Goal: Task Accomplishment & Management: Complete application form

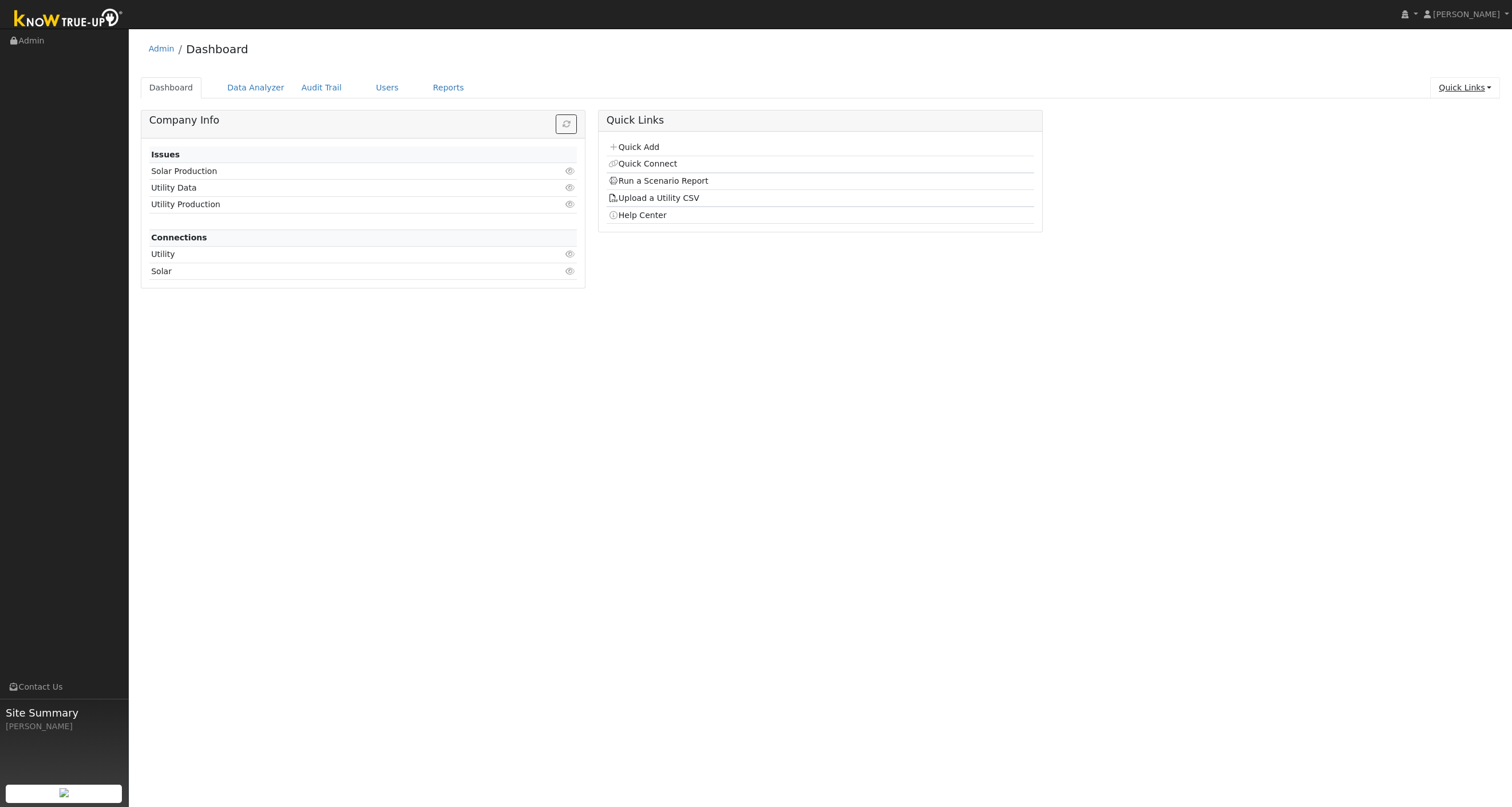
click at [1463, 87] on link "Quick Links" at bounding box center [1465, 88] width 70 height 21
click at [367, 91] on link "Users" at bounding box center [387, 88] width 40 height 21
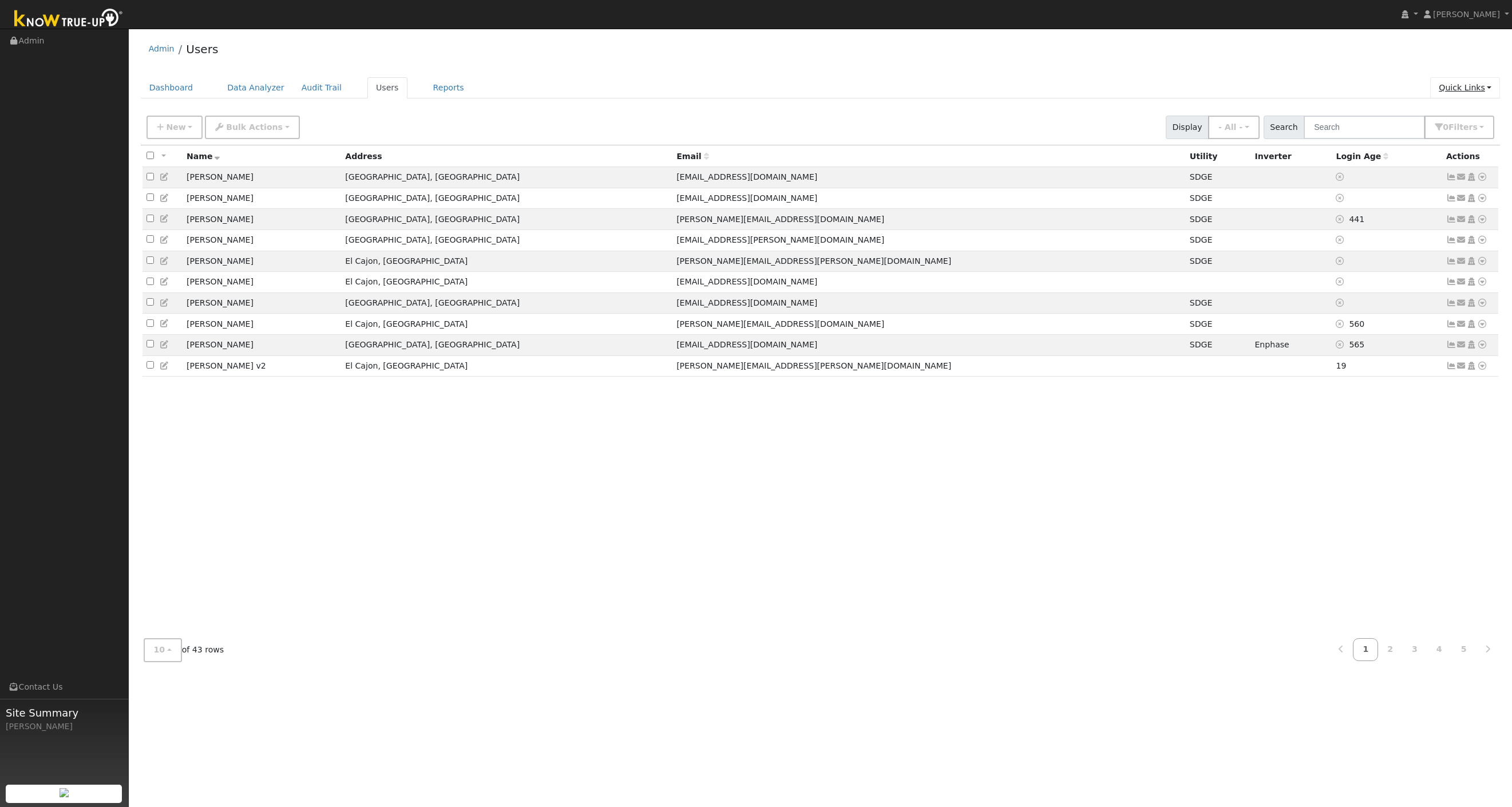
click at [1469, 87] on link "Quick Links" at bounding box center [1465, 88] width 70 height 21
click at [1466, 106] on link "Quick Add" at bounding box center [1442, 112] width 116 height 16
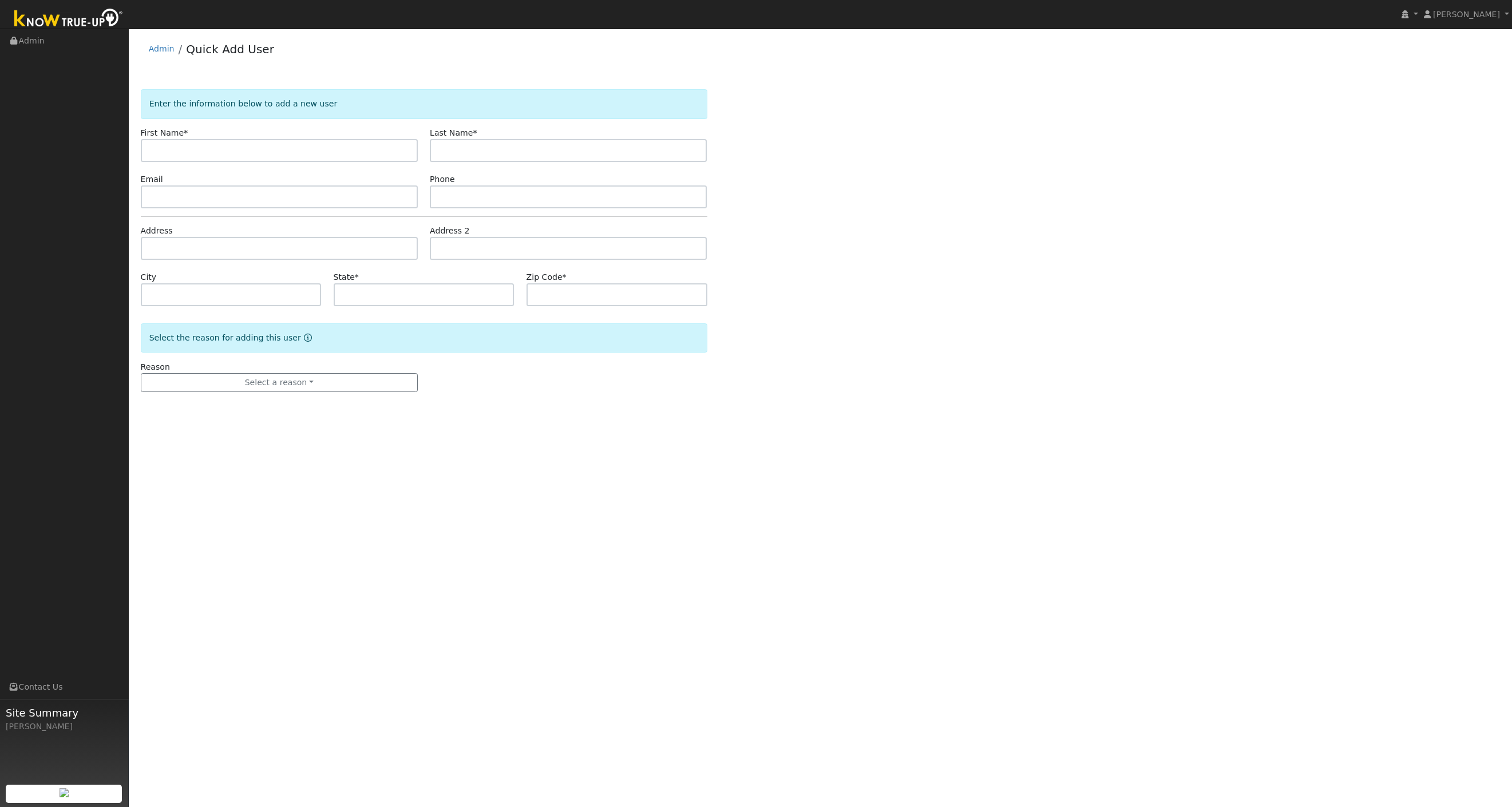
click at [228, 167] on form "Enter the information below to add a new user First Name * Last Name * Email Ph…" at bounding box center [424, 252] width 567 height 326
click at [226, 153] on input "text" at bounding box center [279, 150] width 277 height 23
type input "B"
type input "[EMAIL_ADDRESS][DOMAIN_NAME]"
type input "[PERSON_NAME]"
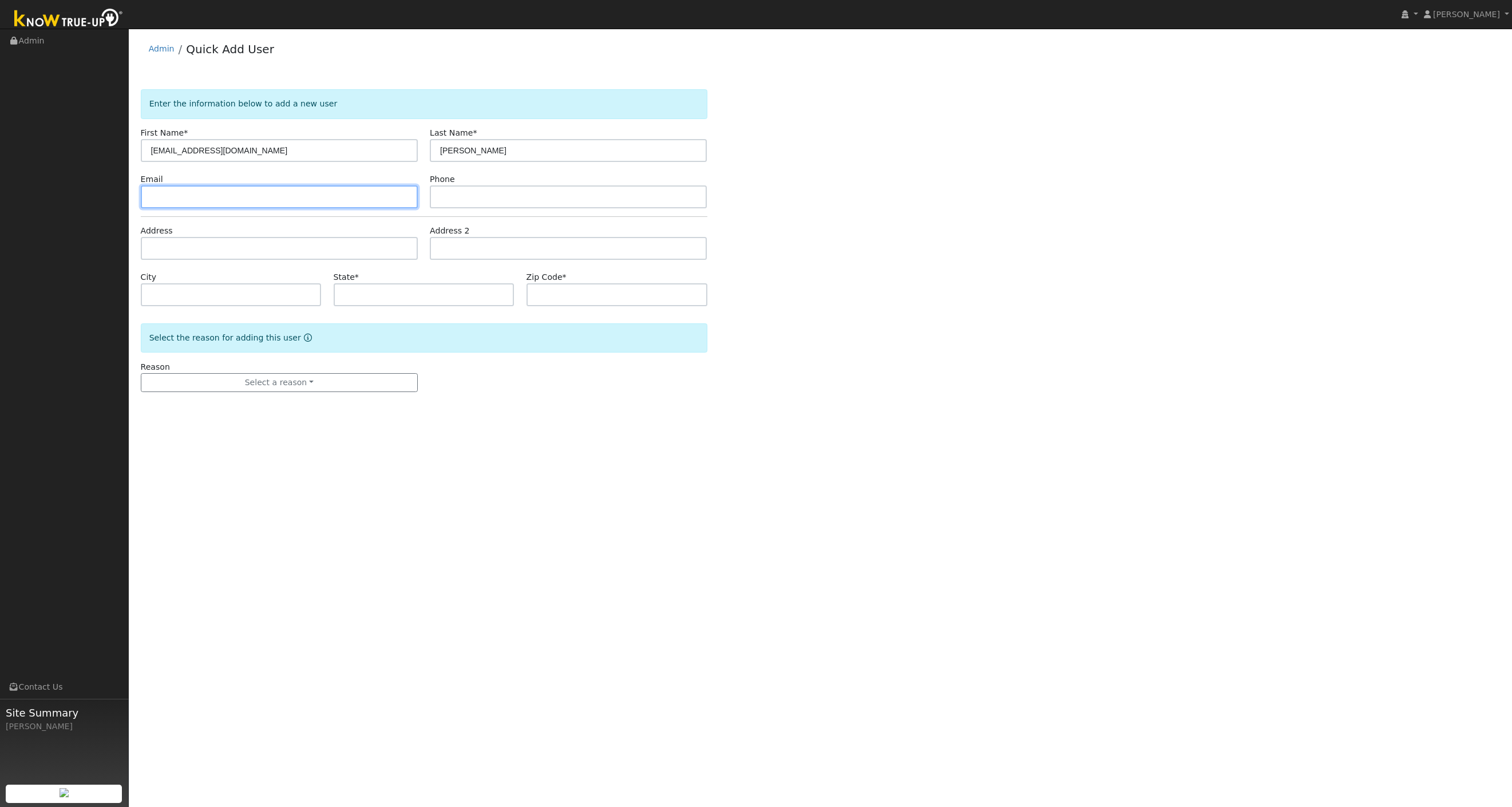
paste input "[EMAIL_ADDRESS][DOMAIN_NAME]"
type input "[EMAIL_ADDRESS][DOMAIN_NAME]"
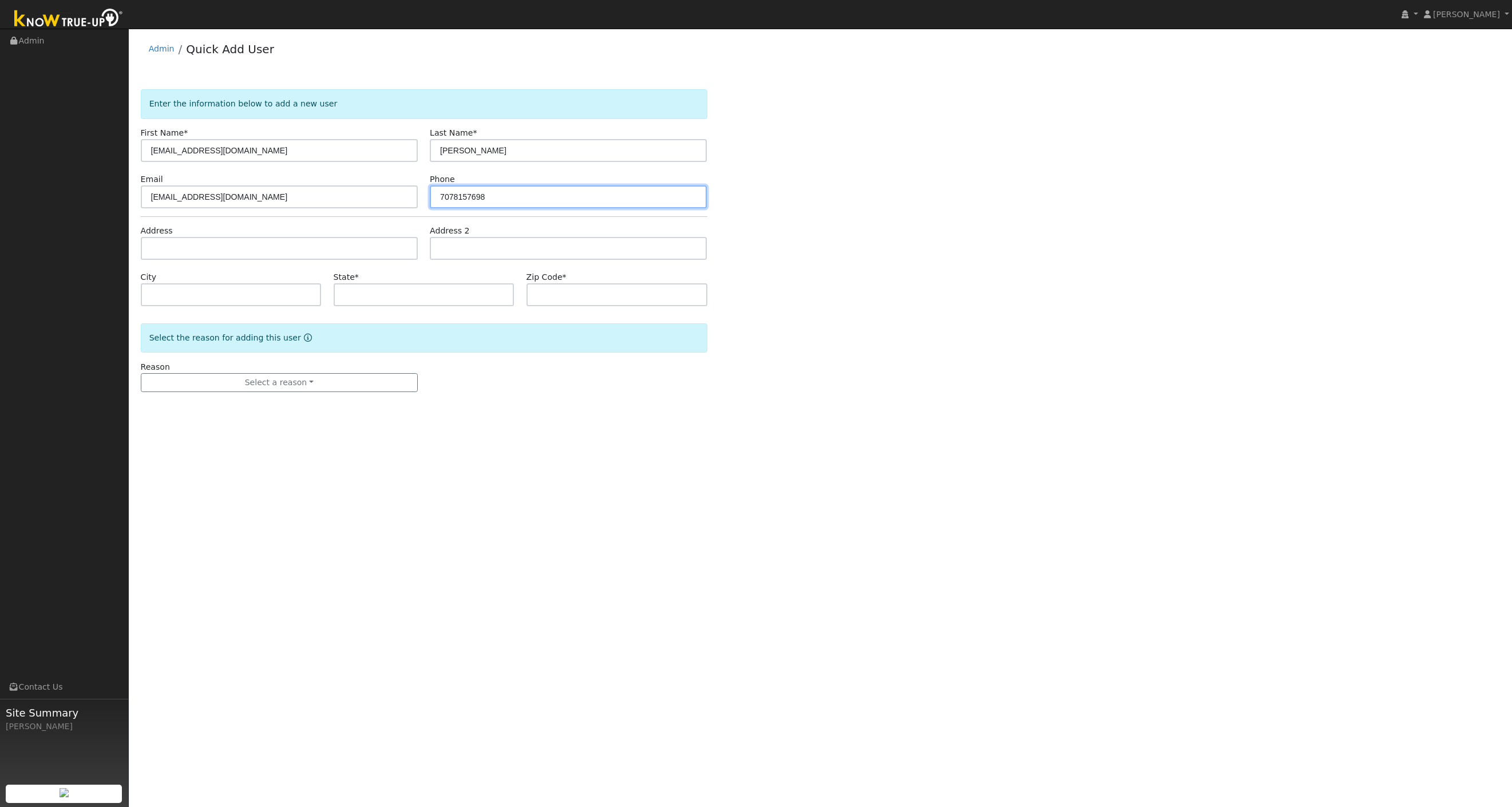
type input "7078157698"
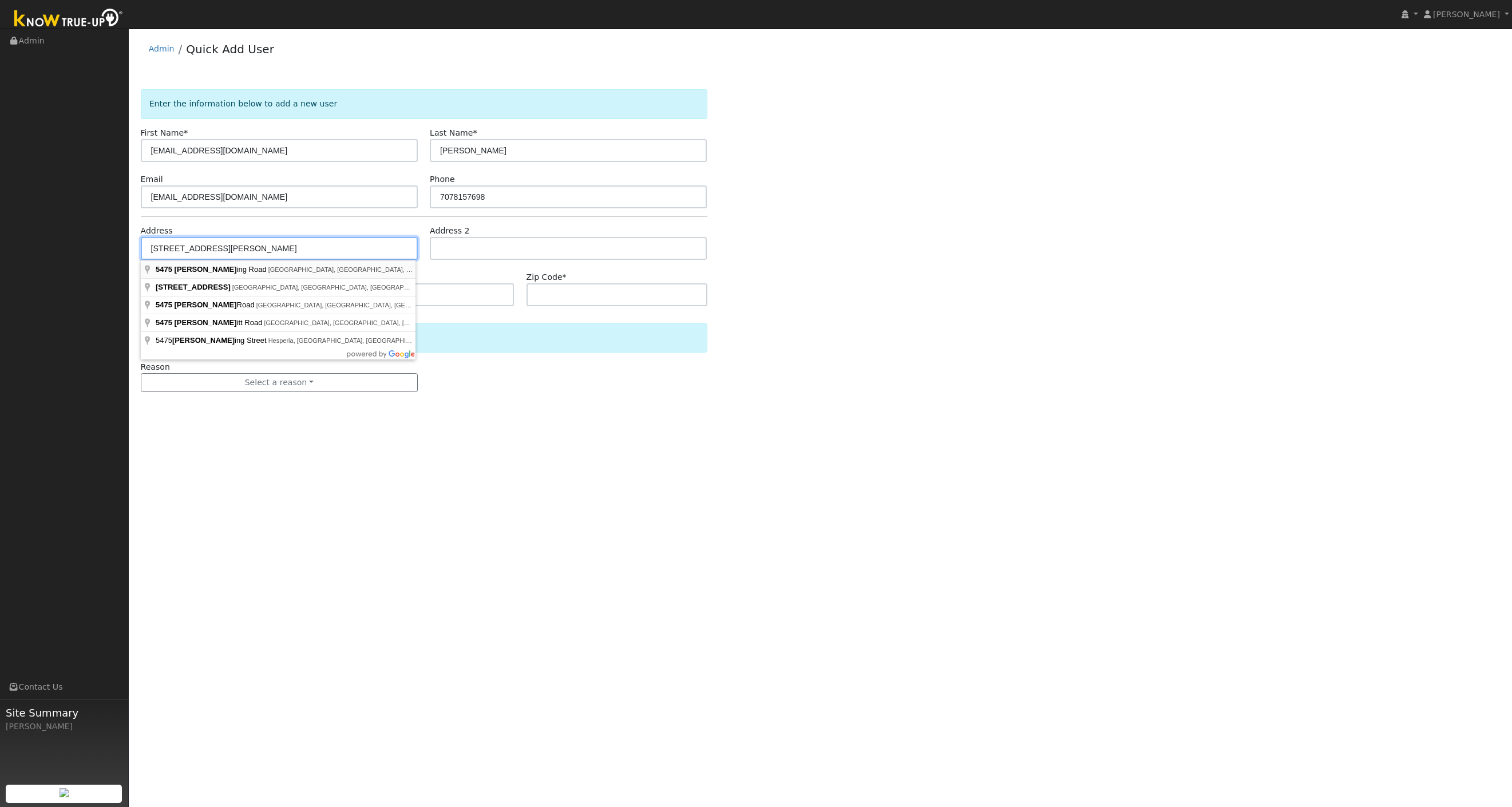
type input "[STREET_ADDRESS][PERSON_NAME]"
type input "[GEOGRAPHIC_DATA]"
type input "CA"
type input "92115"
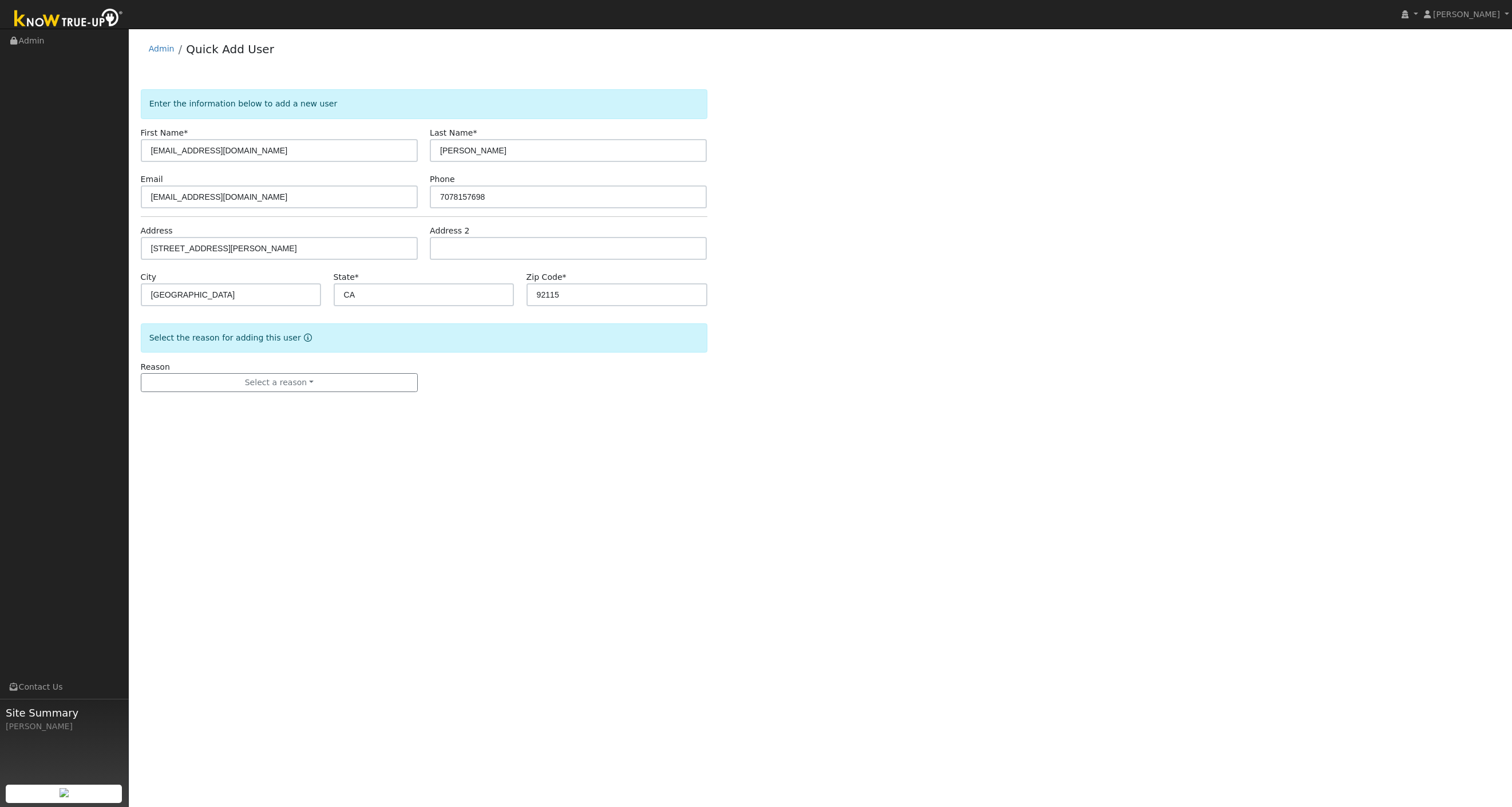
click at [468, 441] on div "User Profile First name Last name Email Email Notifications No Emails No Emails…" at bounding box center [820, 418] width 1383 height 779
click at [304, 388] on button "Select a reason" at bounding box center [279, 383] width 277 height 20
click at [239, 435] on link "New customer has solar" at bounding box center [205, 438] width 127 height 16
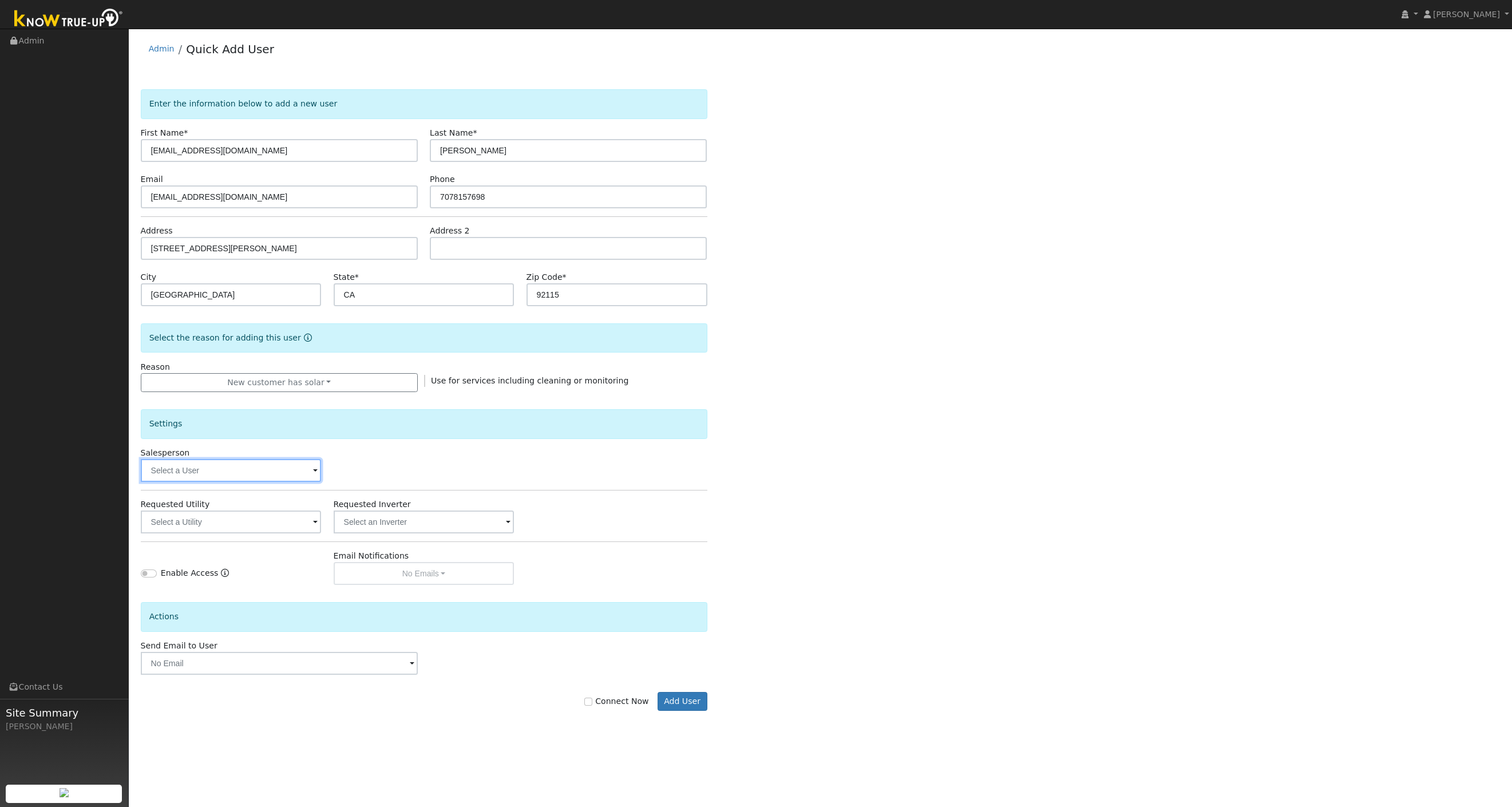
click at [273, 479] on input "text" at bounding box center [231, 470] width 181 height 23
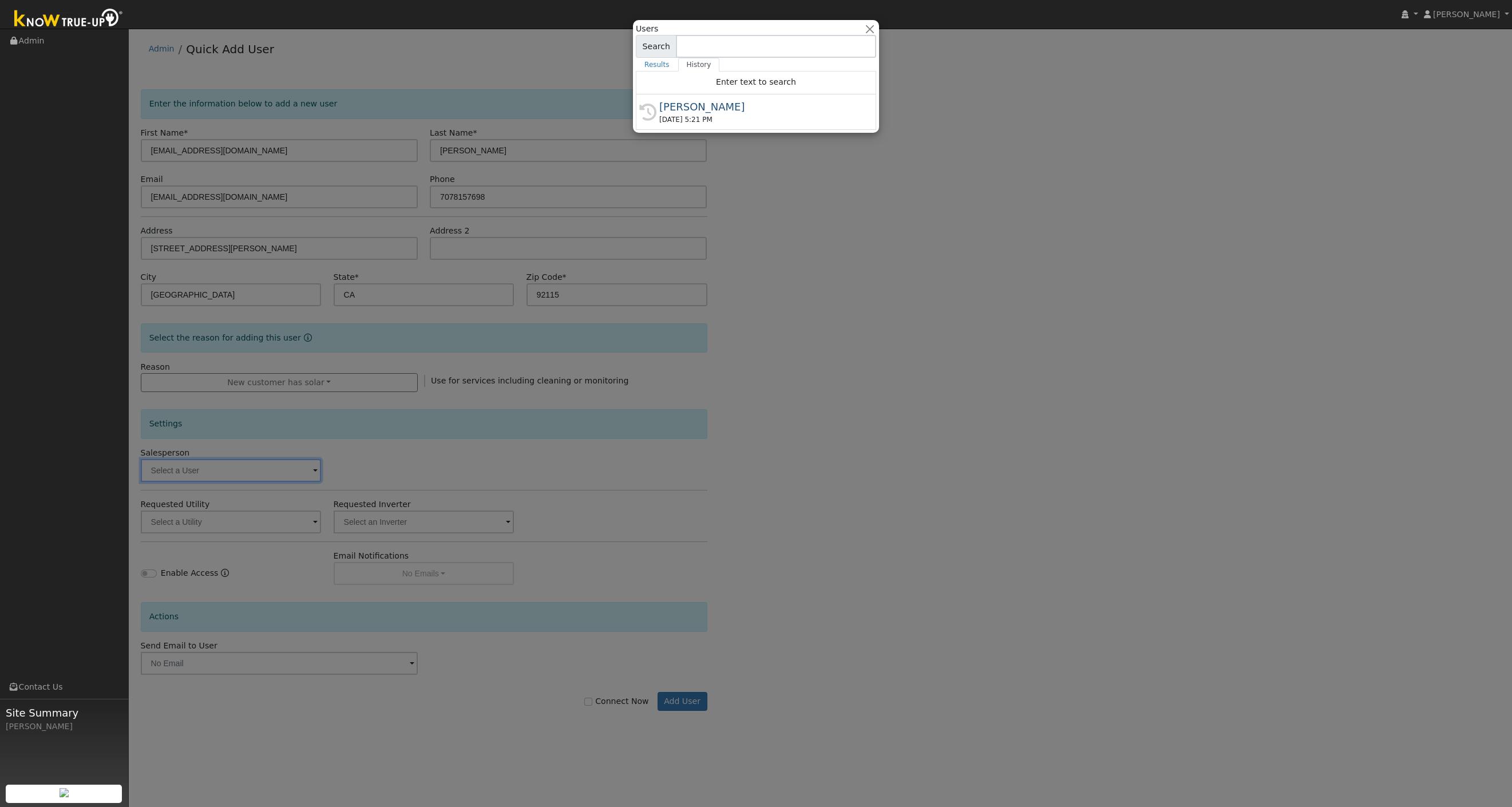
click at [272, 473] on div at bounding box center [756, 403] width 1512 height 807
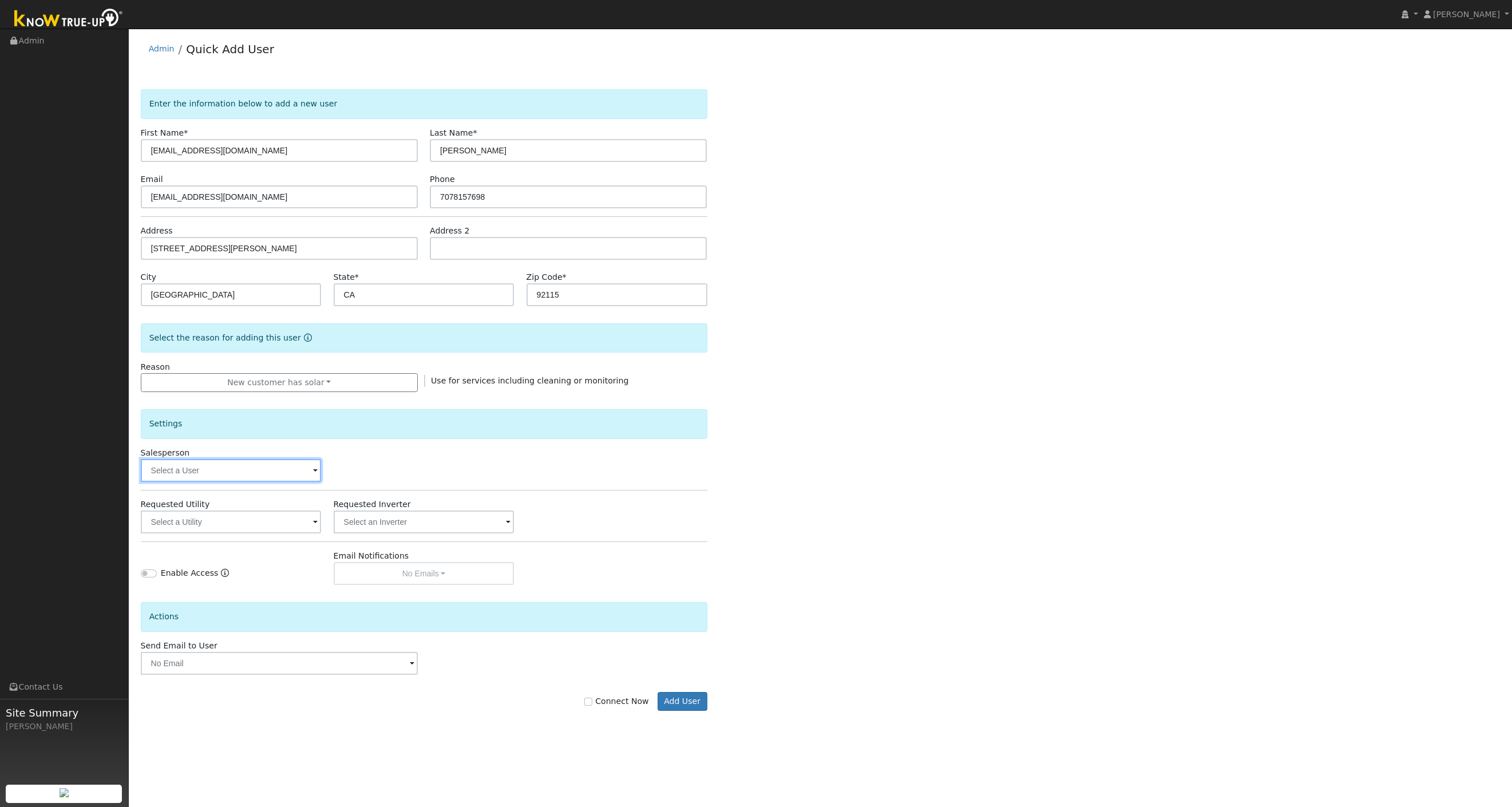
click at [258, 471] on input "text" at bounding box center [231, 470] width 181 height 23
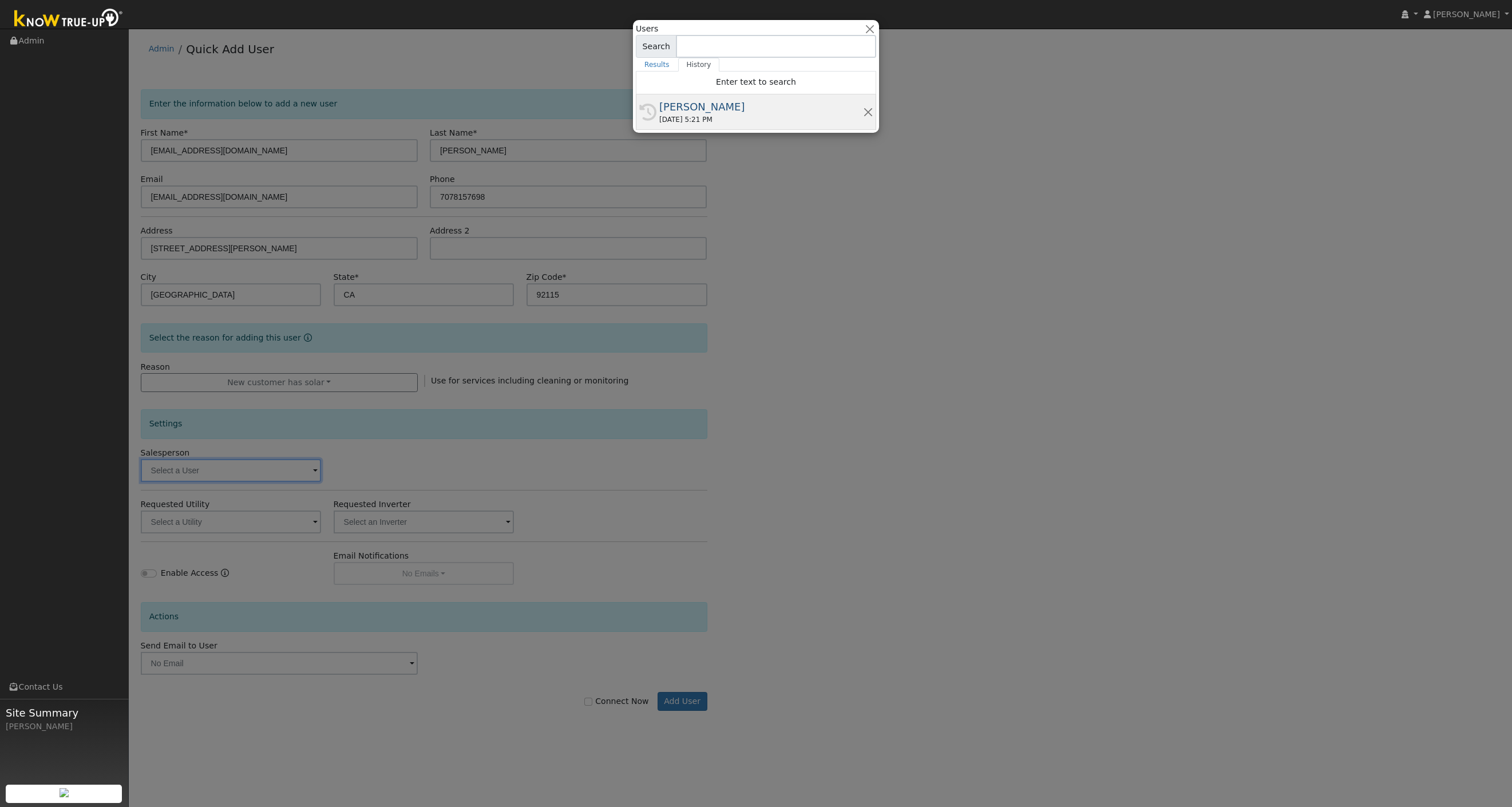
click at [715, 104] on div "[PERSON_NAME]" at bounding box center [761, 106] width 204 height 15
type input "[PERSON_NAME]"
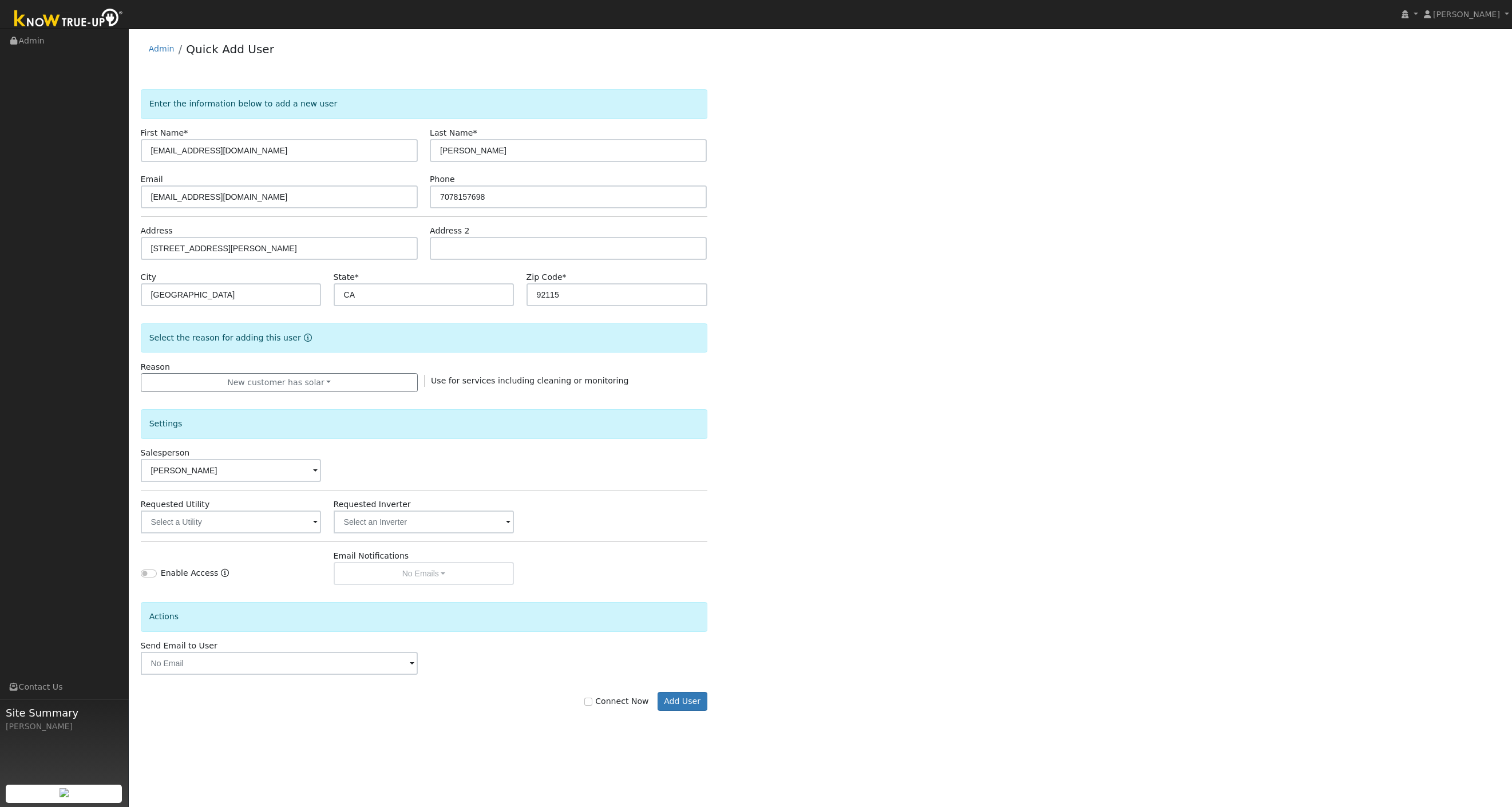
click at [256, 536] on div "Settings Salesperson [PERSON_NAME] Requested Utility Requested Inverter Enable …" at bounding box center [424, 488] width 567 height 193
click at [256, 518] on input "text" at bounding box center [231, 522] width 181 height 23
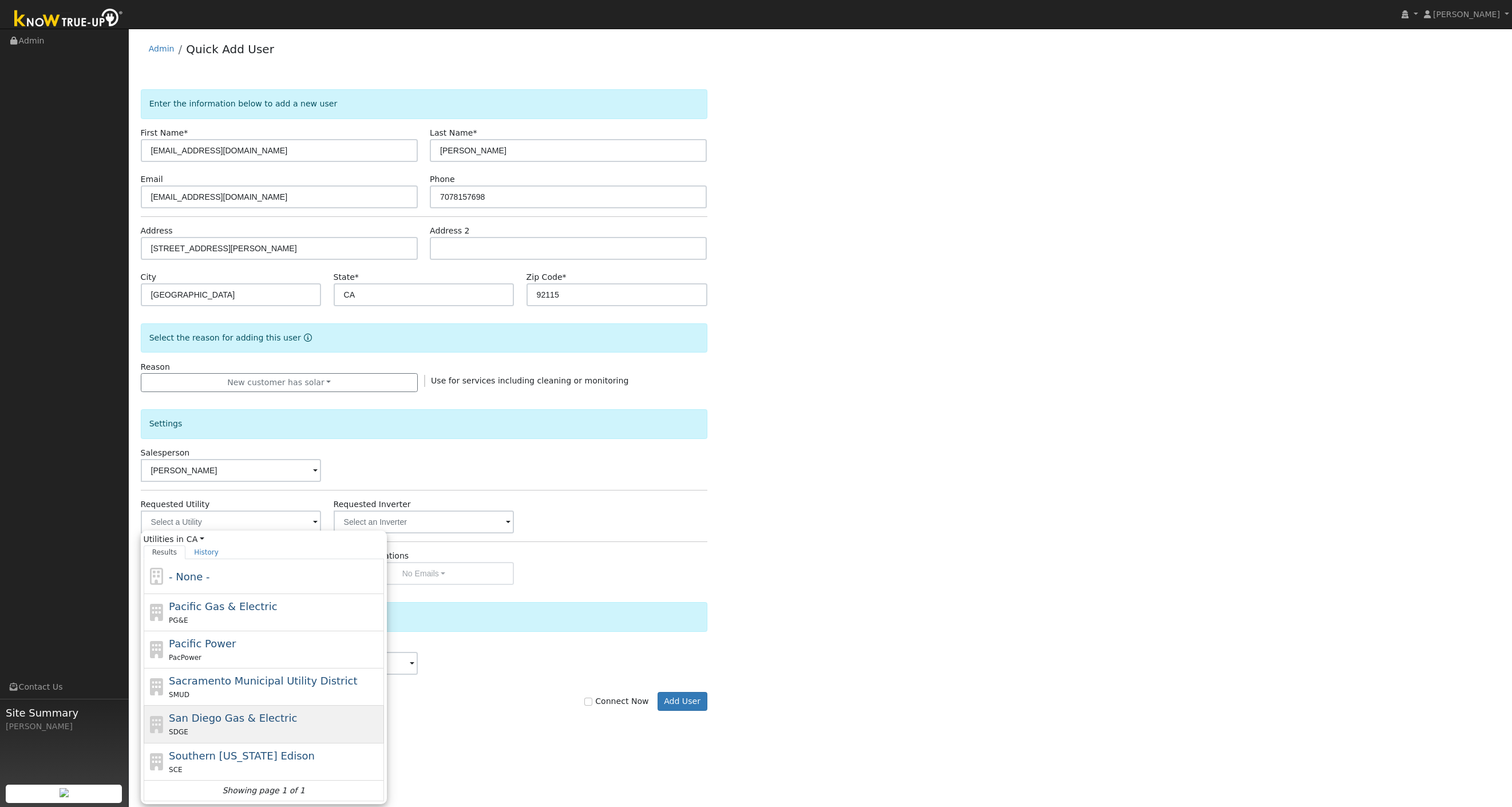
click at [266, 744] on div "San Diego Gas & Electric SDGE" at bounding box center [263, 762] width 241 height 37
type input "San Diego Gas & Electric"
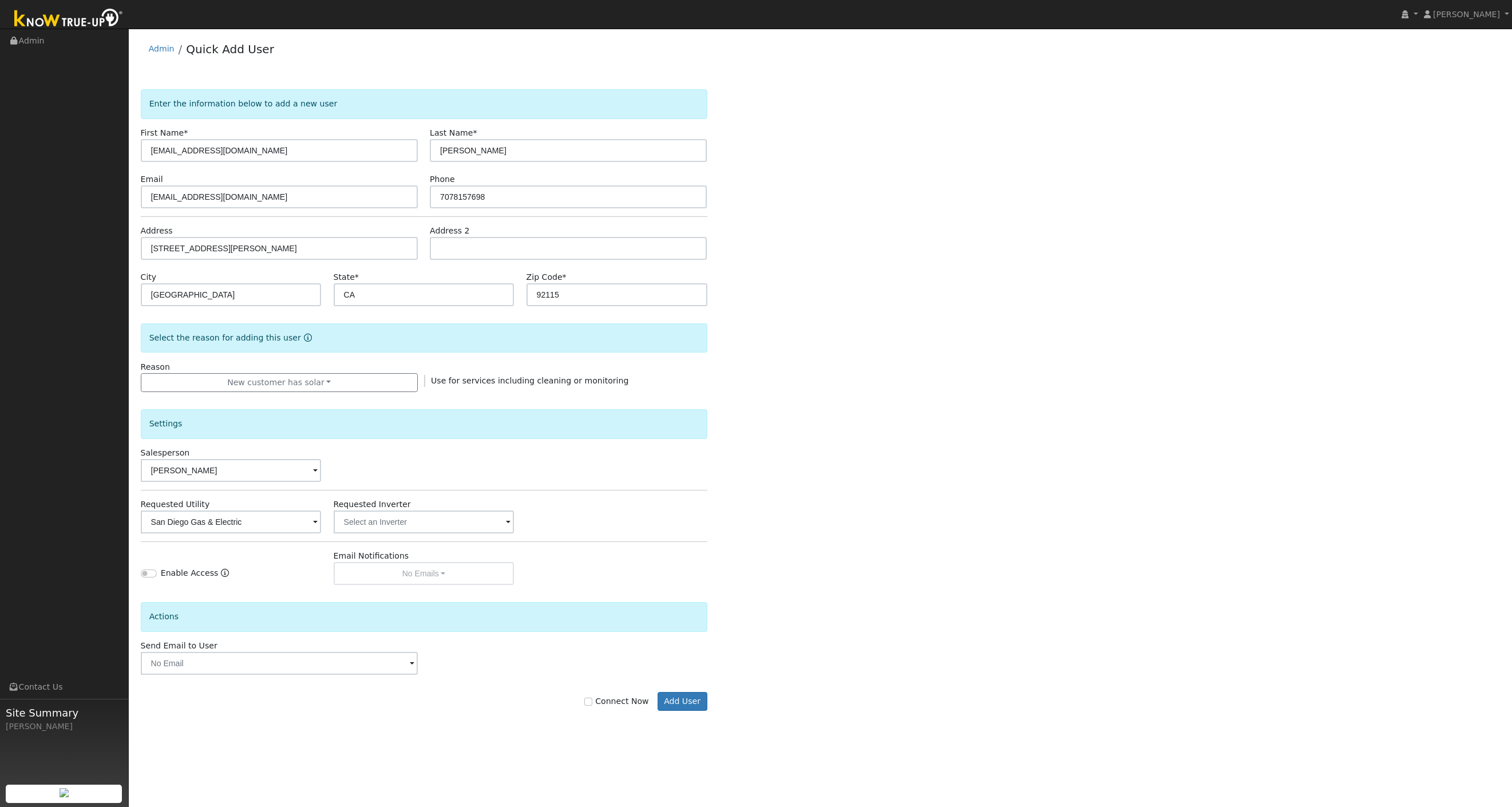
click at [676, 550] on div "Enable Access Email Notifications No Emails No Emails Weekly Emails Monthly Ema…" at bounding box center [424, 568] width 578 height 35
click at [322, 520] on input "text" at bounding box center [231, 522] width 181 height 23
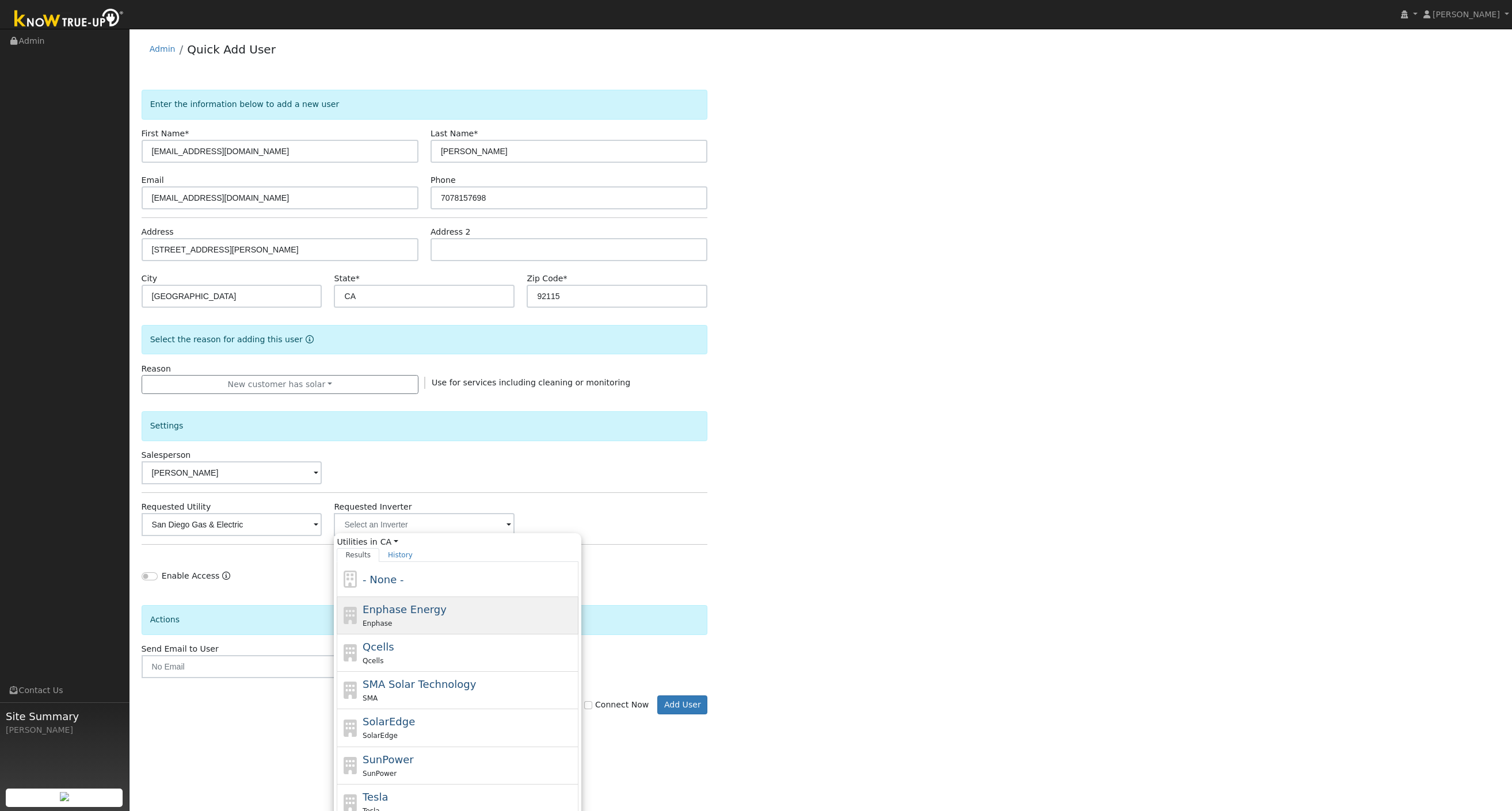
click at [411, 616] on span "Enphase Energy" at bounding box center [405, 610] width 84 height 12
type input "Enphase Energy"
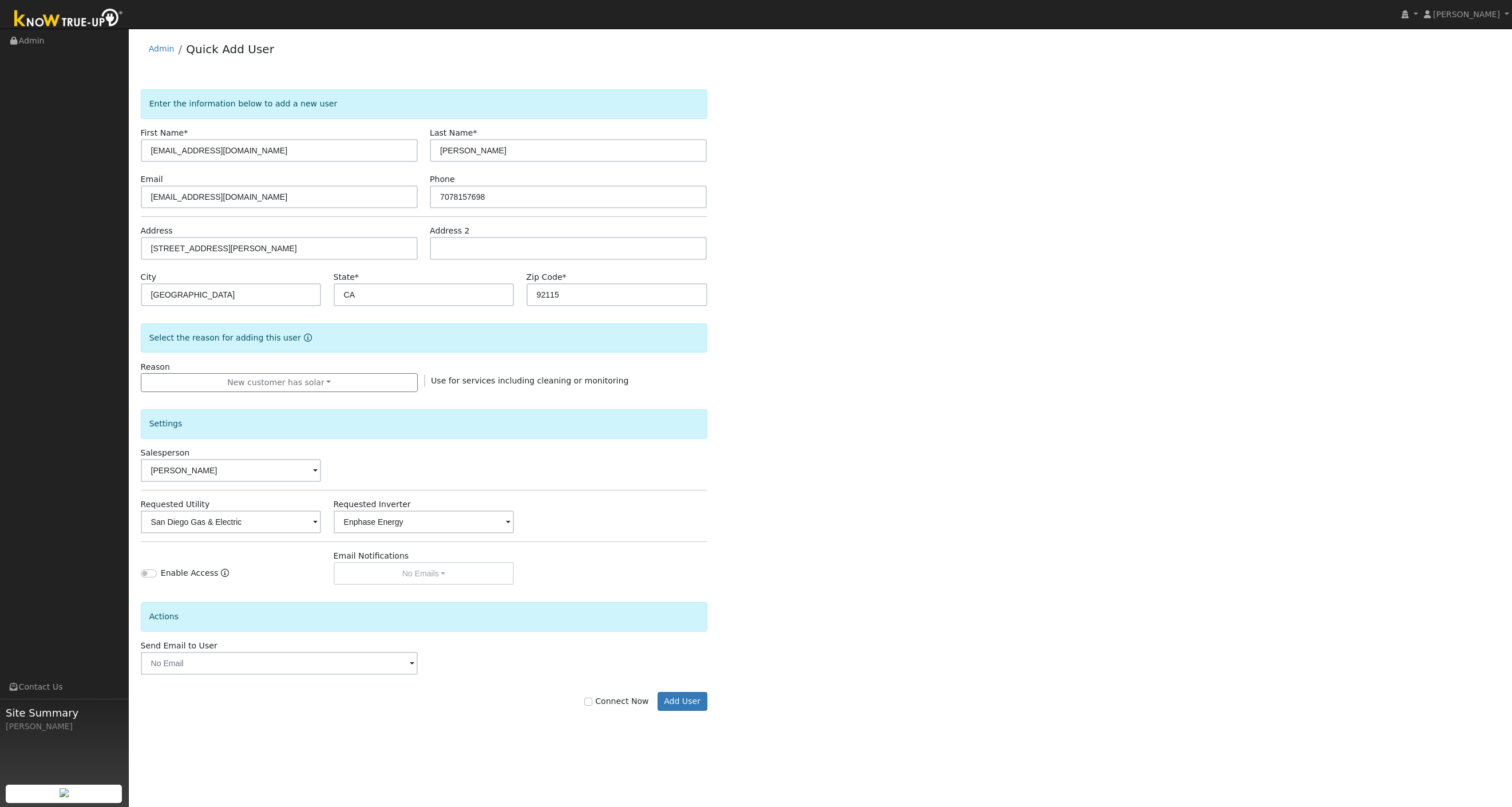
click at [650, 517] on div "Requested Utility San Diego Gas & Electric Requested Inverter Enphase Energy" at bounding box center [424, 516] width 578 height 35
click at [150, 576] on input "Enable Access" at bounding box center [149, 573] width 16 height 8
checkbox input "true"
click at [374, 570] on button "No Emails" at bounding box center [424, 573] width 181 height 23
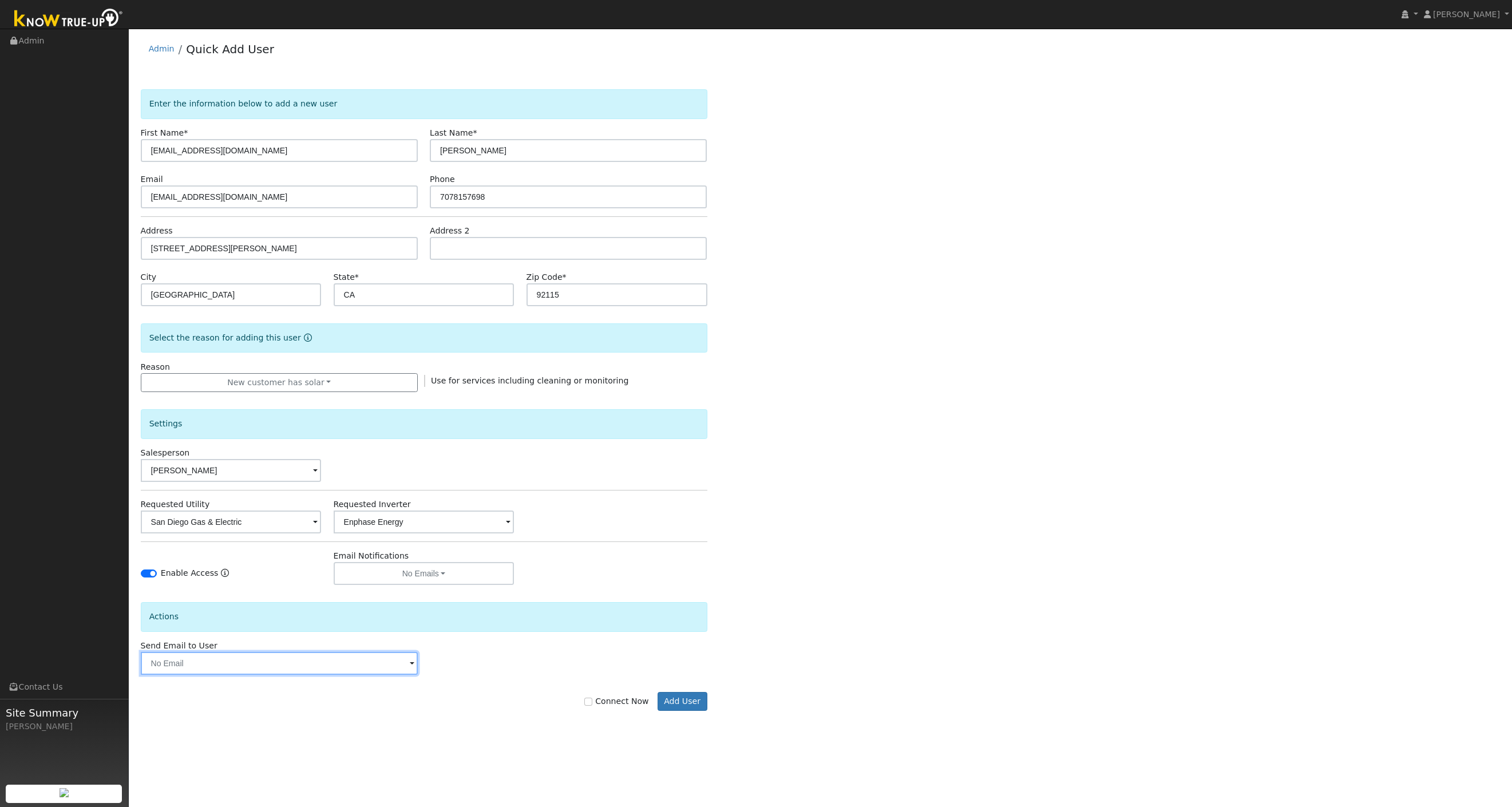
click at [233, 659] on input "text" at bounding box center [279, 663] width 277 height 23
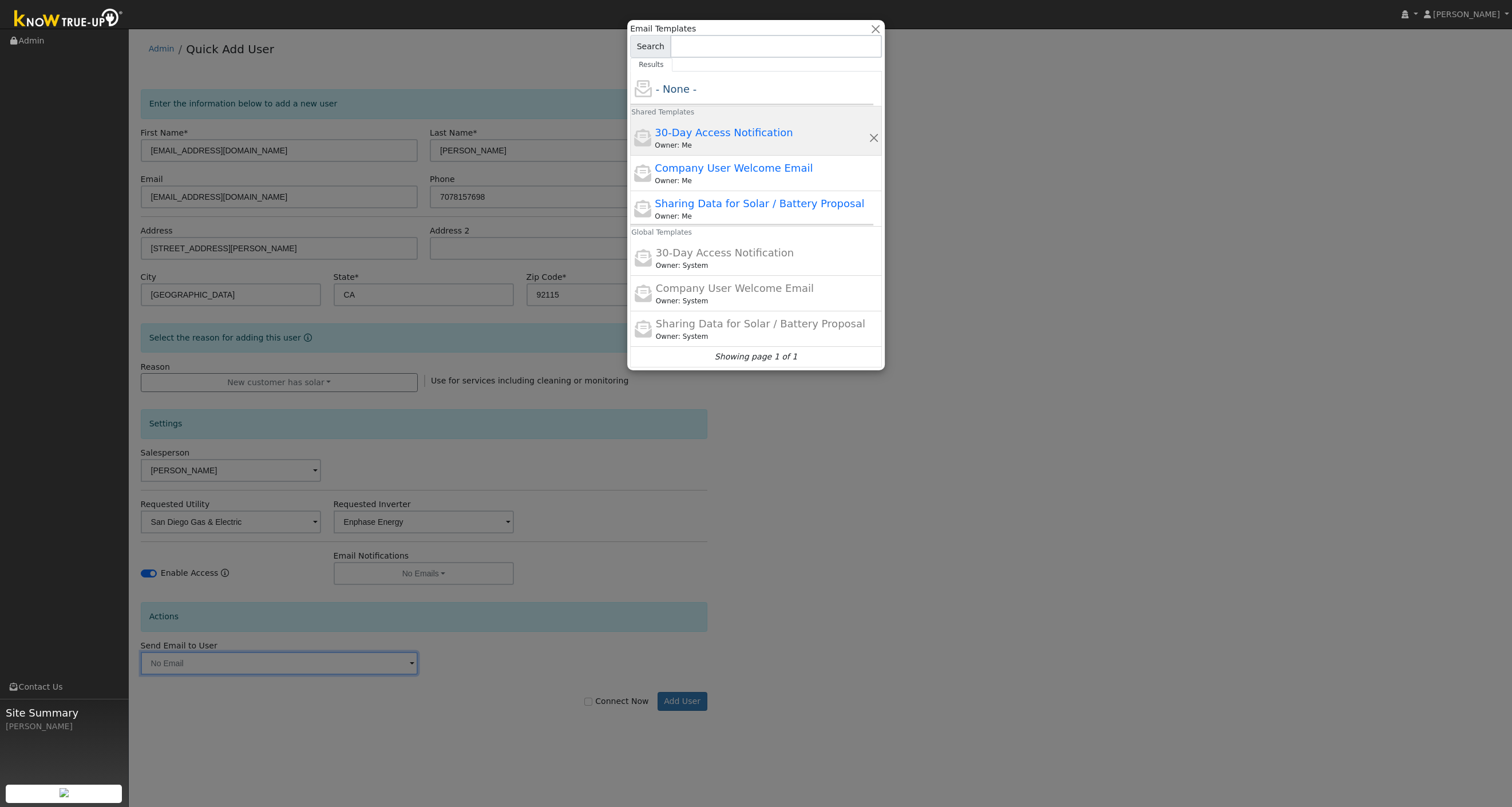
click at [739, 138] on span "30-Day Access Notification" at bounding box center [724, 133] width 138 height 12
type input "30-Day Access Notification"
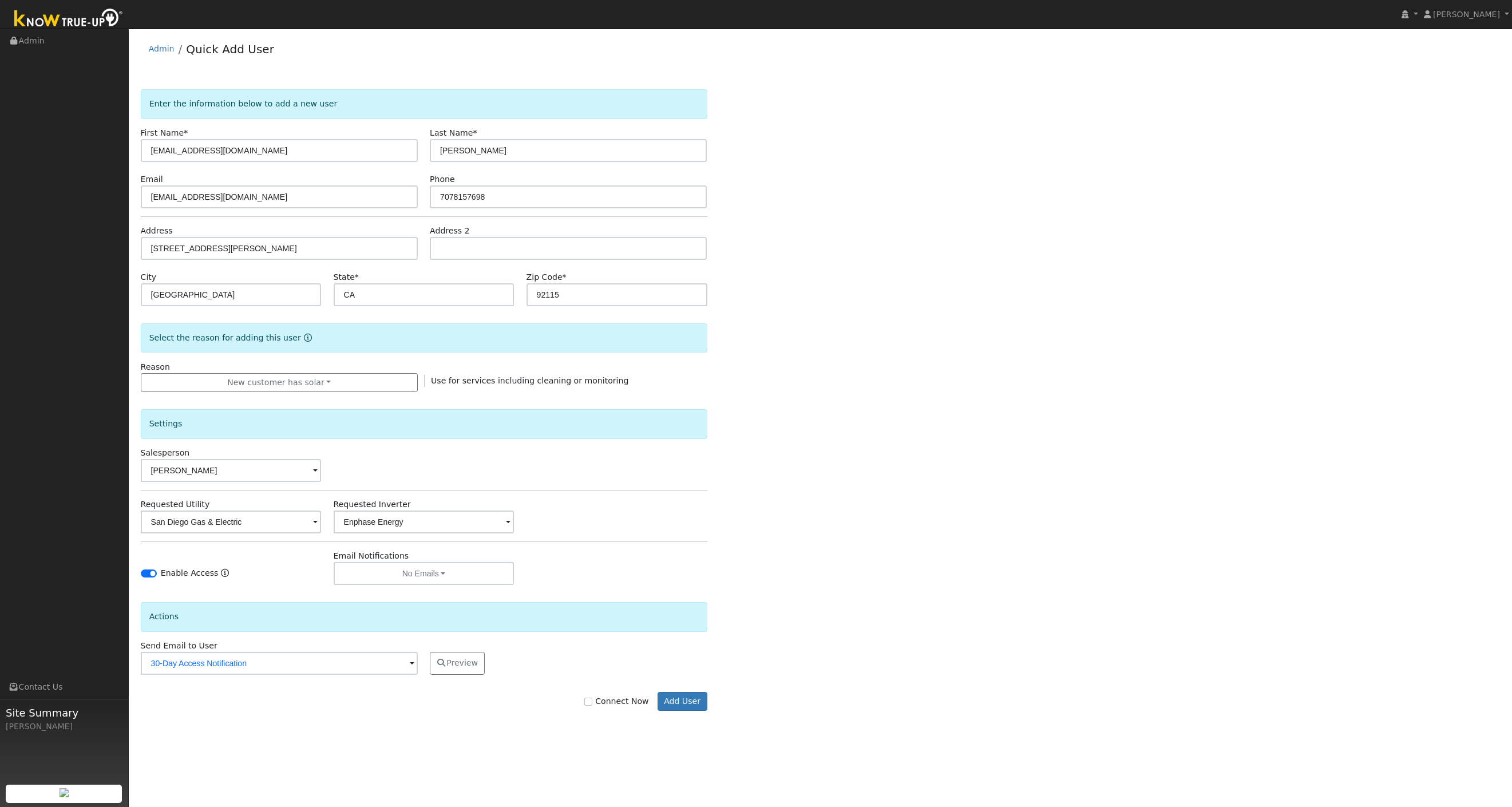
click at [840, 612] on div "Enter the information below to add a new user First Name * [EMAIL_ADDRESS][DOMA…" at bounding box center [821, 411] width 1360 height 644
click at [690, 705] on button "Add User" at bounding box center [682, 702] width 50 height 20
